Goal: Task Accomplishment & Management: Use online tool/utility

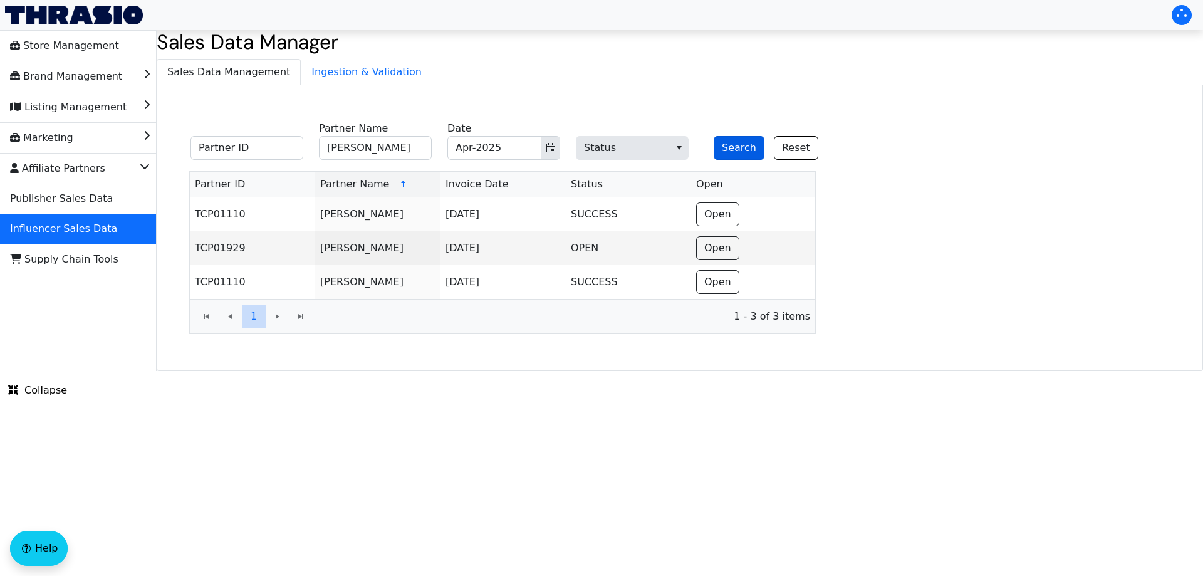
type input "[PERSON_NAME]"
click at [727, 146] on button "Search" at bounding box center [739, 148] width 51 height 24
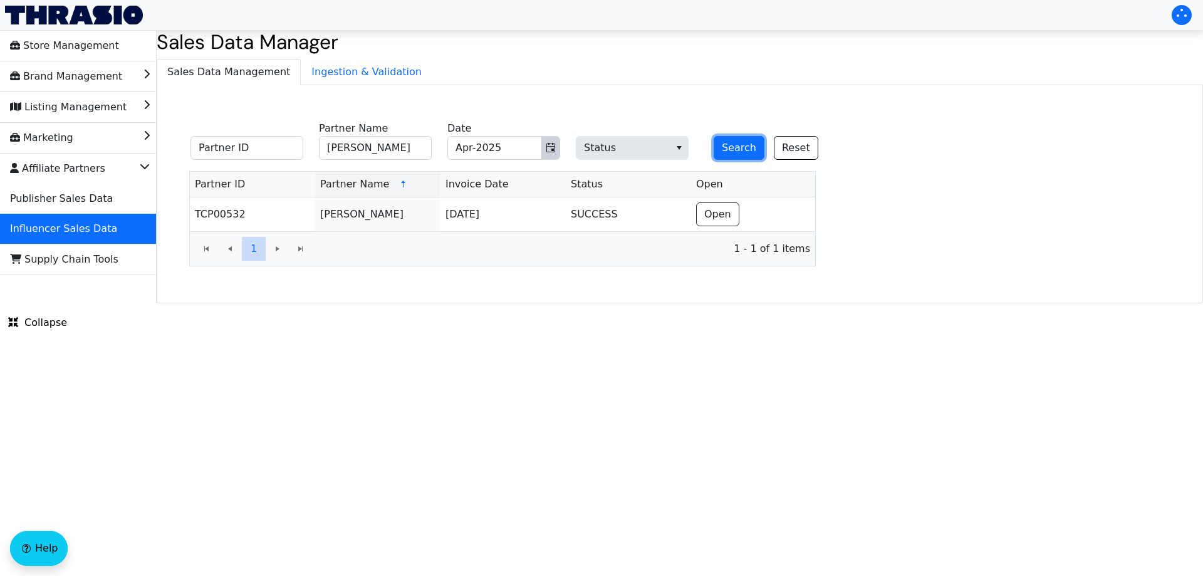
click at [550, 154] on span "Toggle calendar" at bounding box center [551, 147] width 10 height 15
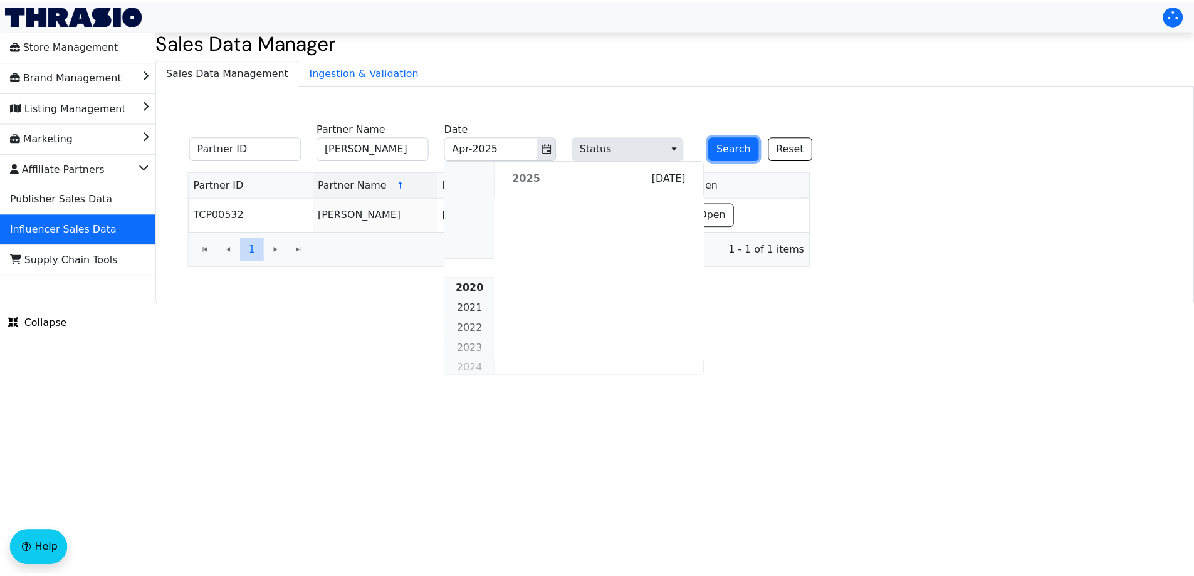
scroll to position [1143, 0]
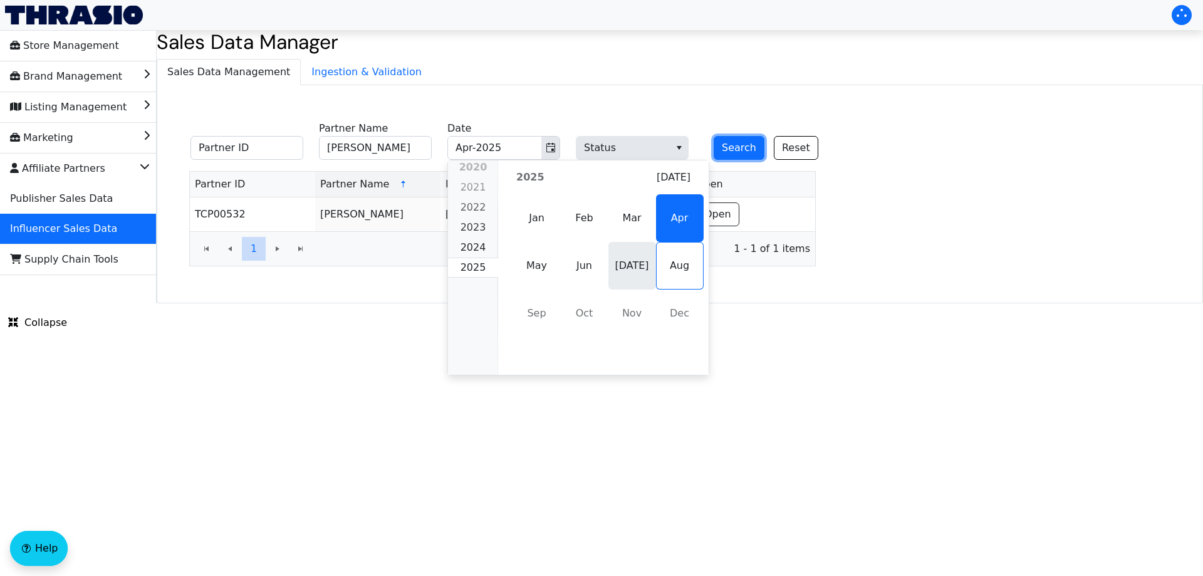
click at [641, 269] on span "[DATE]" at bounding box center [633, 266] width 48 height 48
type input "[DATE]-2025"
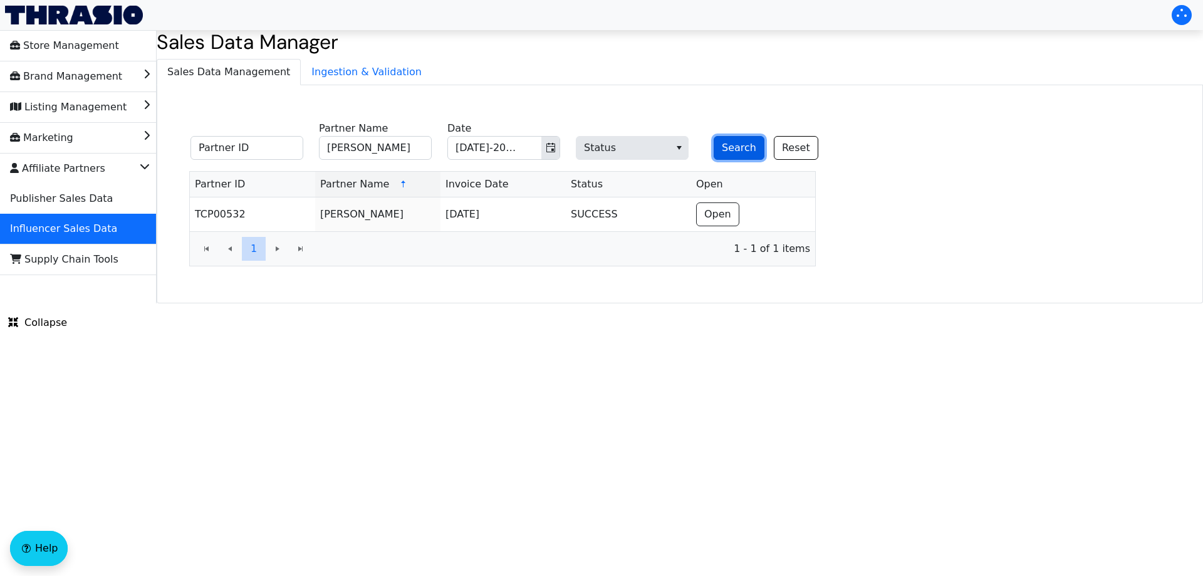
click at [734, 149] on button "Search" at bounding box center [739, 148] width 51 height 24
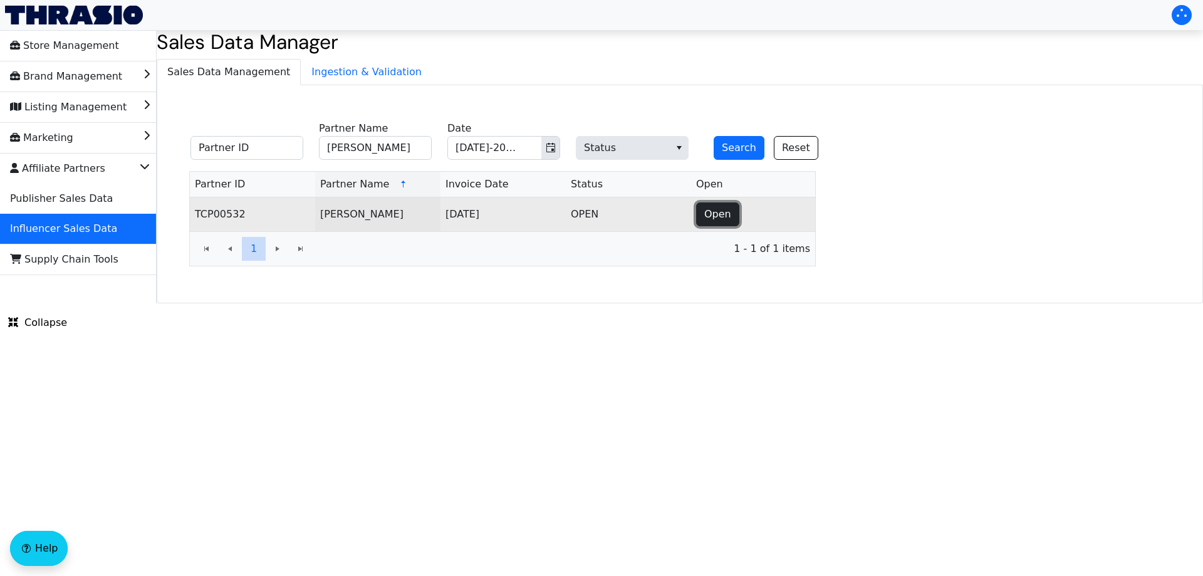
click at [727, 217] on span "Open" at bounding box center [718, 214] width 27 height 15
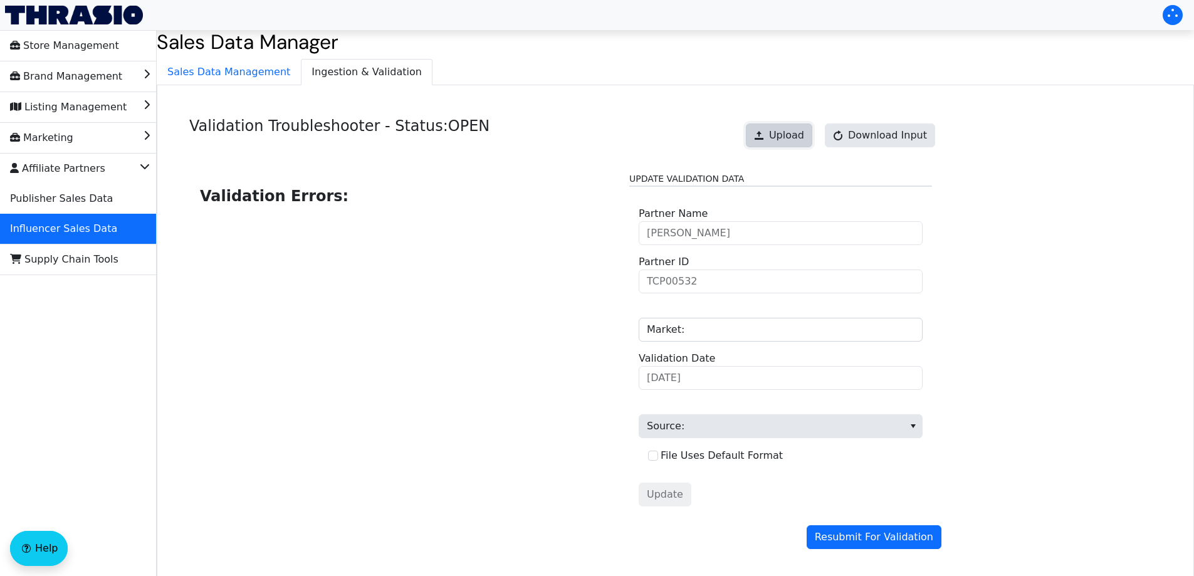
click at [790, 140] on span "Upload" at bounding box center [786, 135] width 35 height 15
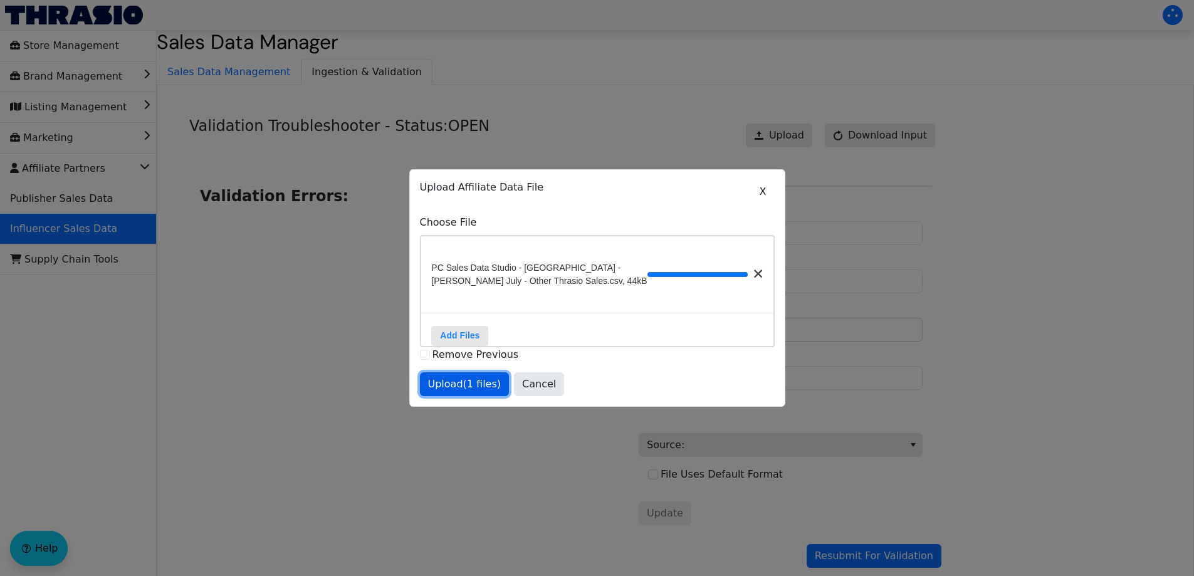
click at [465, 389] on span "Upload (1 files)" at bounding box center [464, 384] width 73 height 15
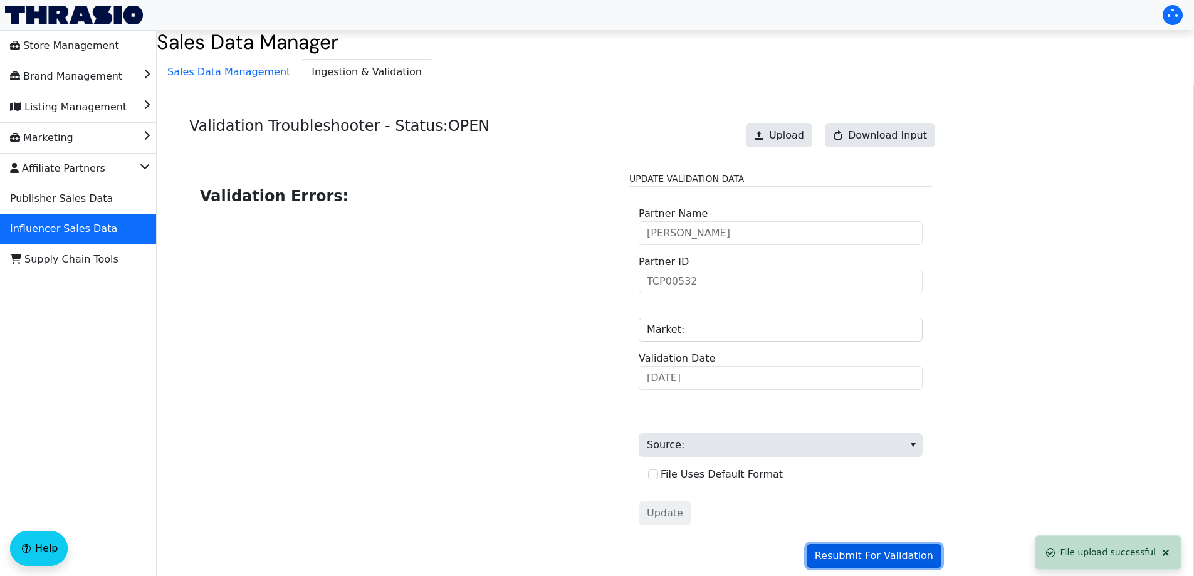
click at [879, 555] on span "Resubmit For Validation" at bounding box center [874, 555] width 118 height 15
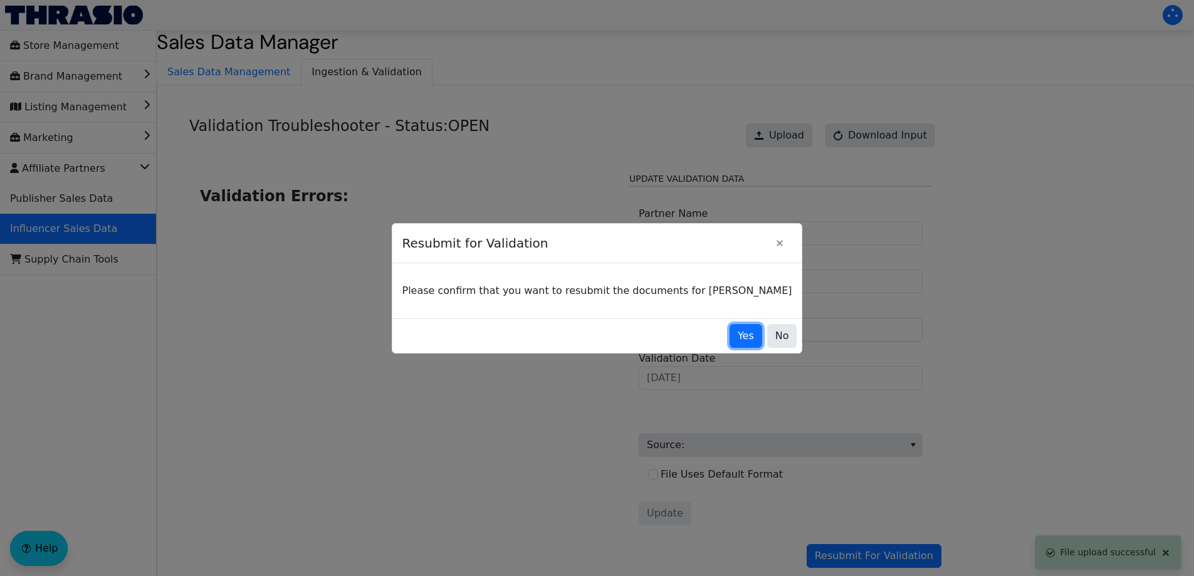
drag, startPoint x: 716, startPoint y: 340, endPoint x: 692, endPoint y: 307, distance: 41.4
click at [738, 341] on span "Yes" at bounding box center [746, 335] width 16 height 15
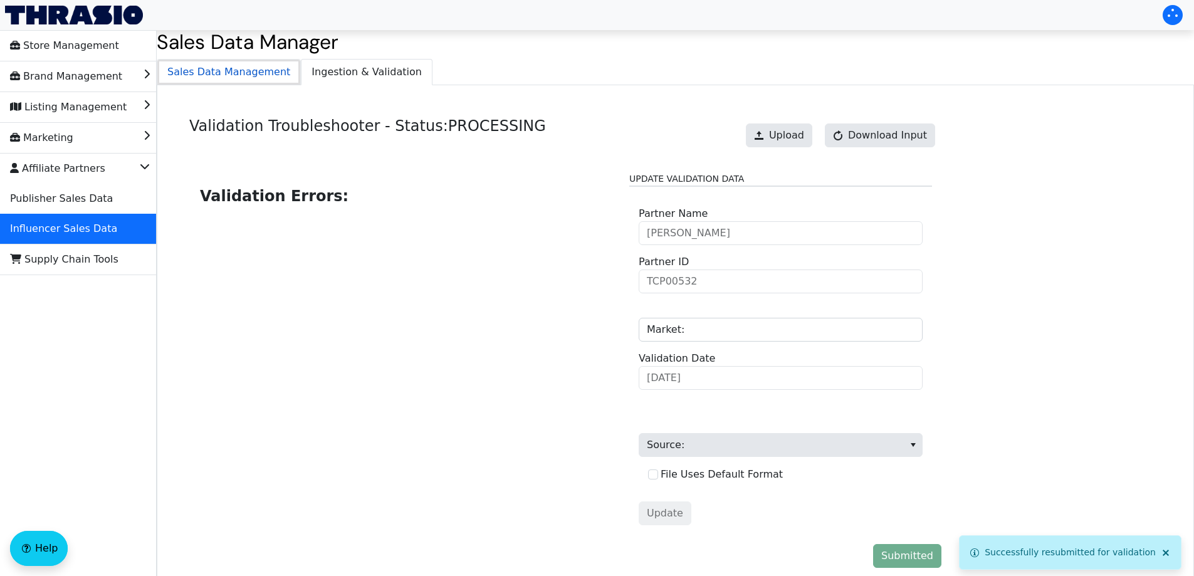
click at [219, 72] on span "Sales Data Management" at bounding box center [228, 72] width 143 height 25
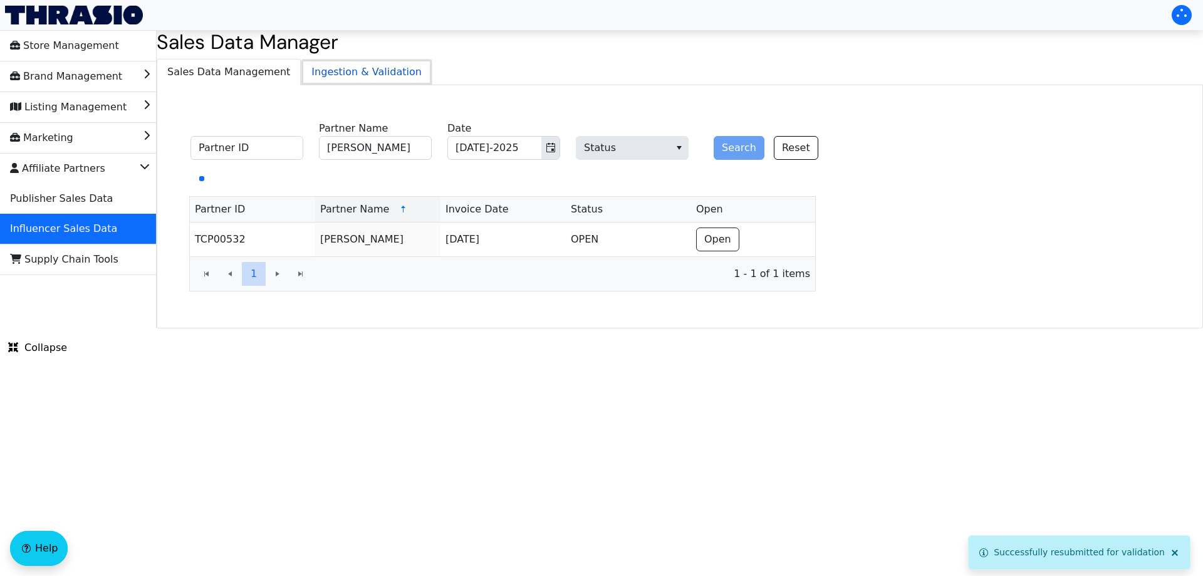
click at [336, 71] on span "Ingestion & Validation" at bounding box center [367, 72] width 130 height 25
